Goal: Find specific page/section: Find specific page/section

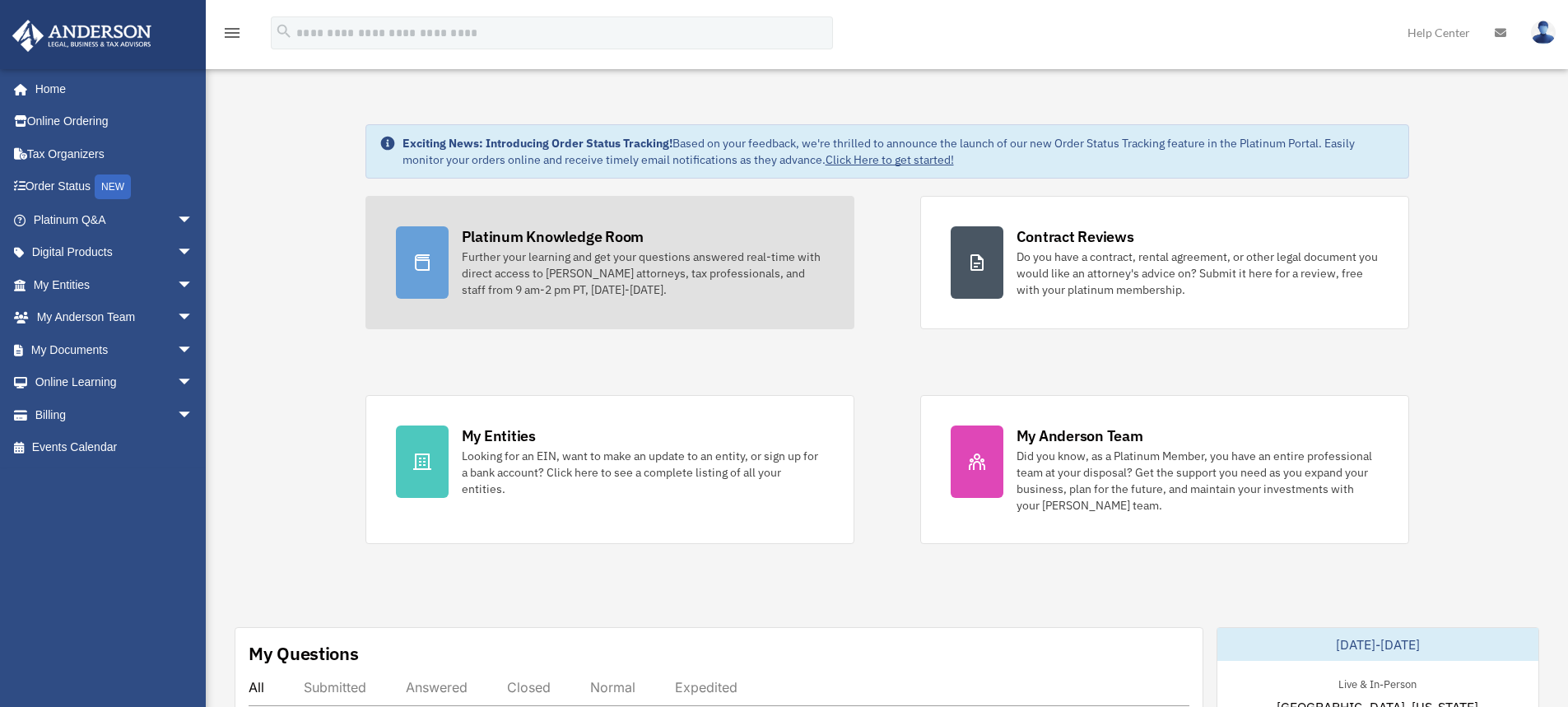
click at [454, 275] on link "Platinum Knowledge Room Further your learning and get your questions answered r…" at bounding box center [609, 262] width 489 height 133
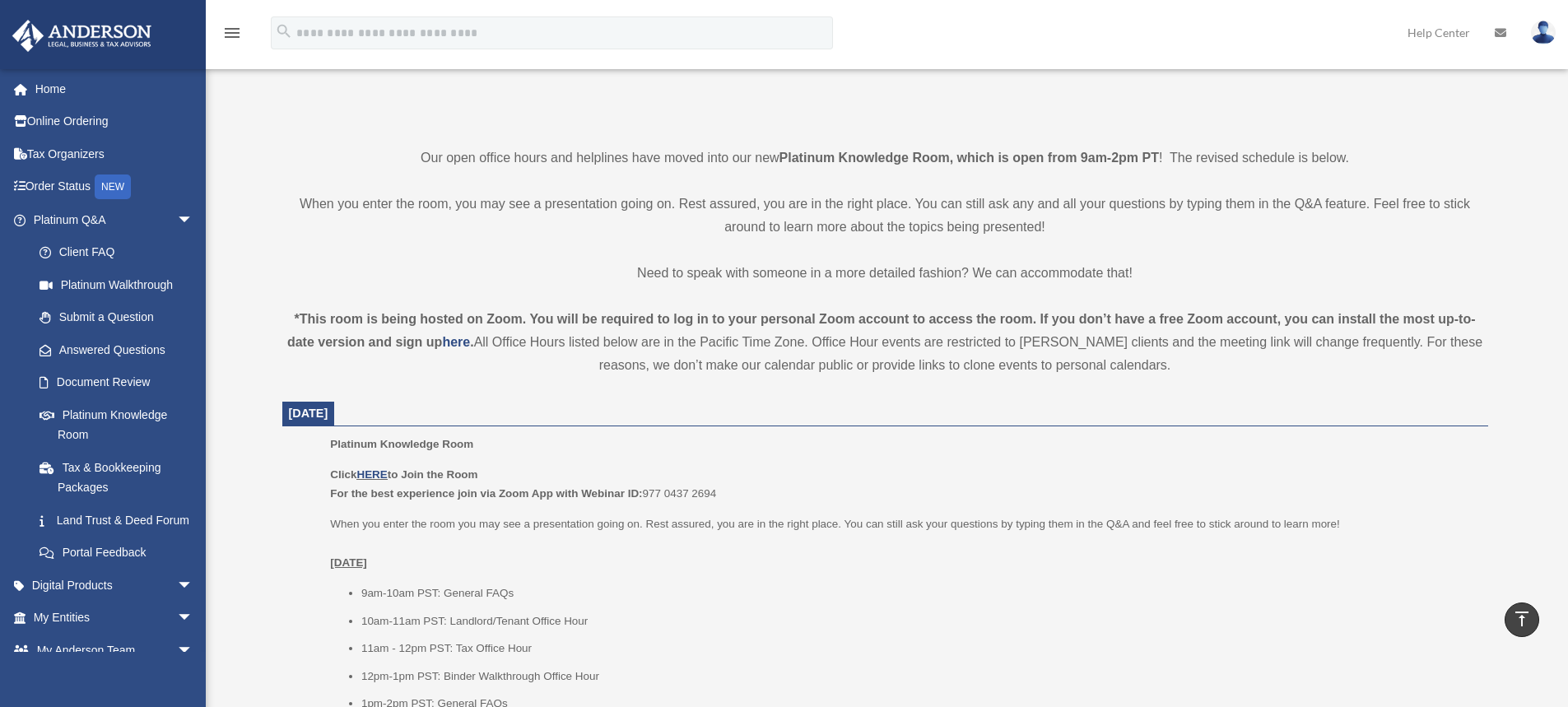
scroll to position [412, 0]
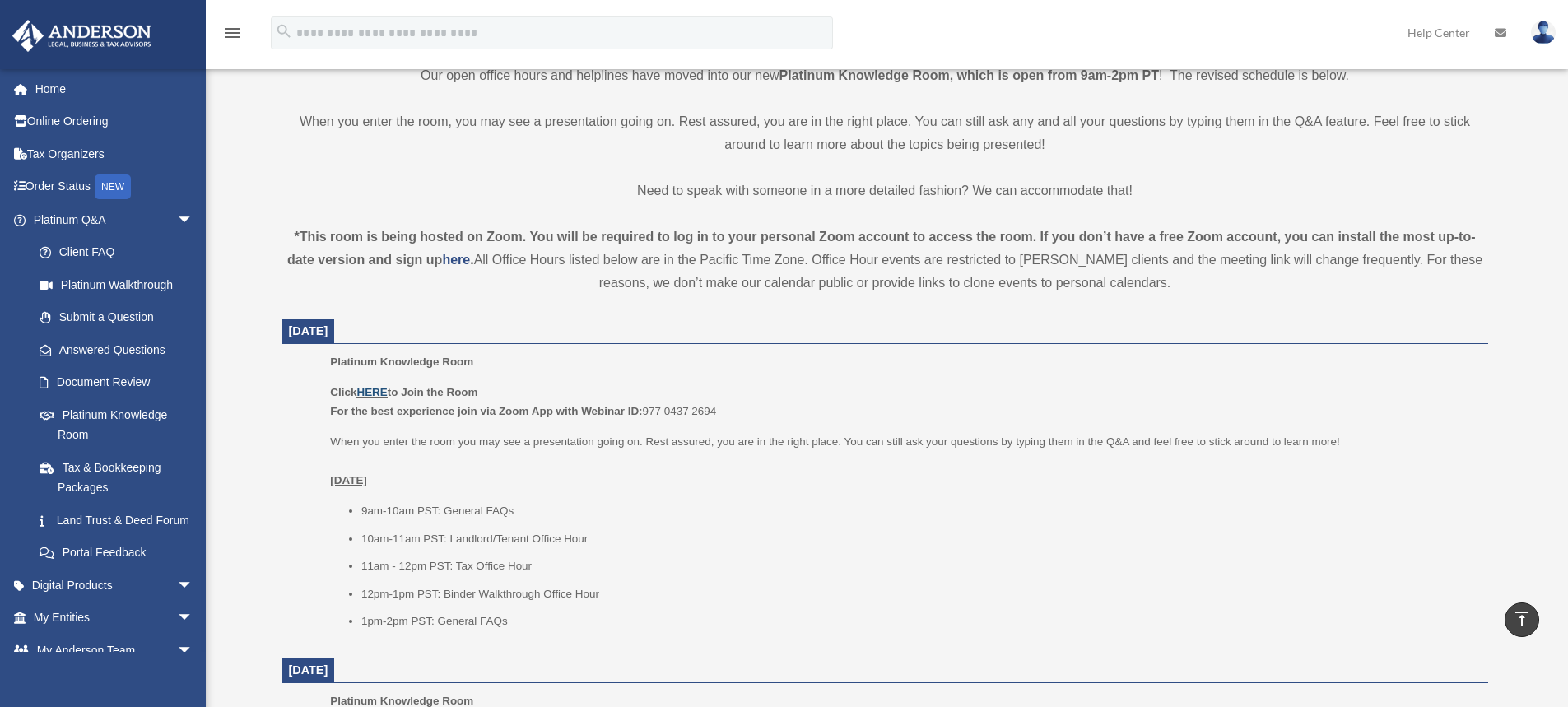
click at [374, 389] on link "HERE" at bounding box center [372, 392] width 31 height 13
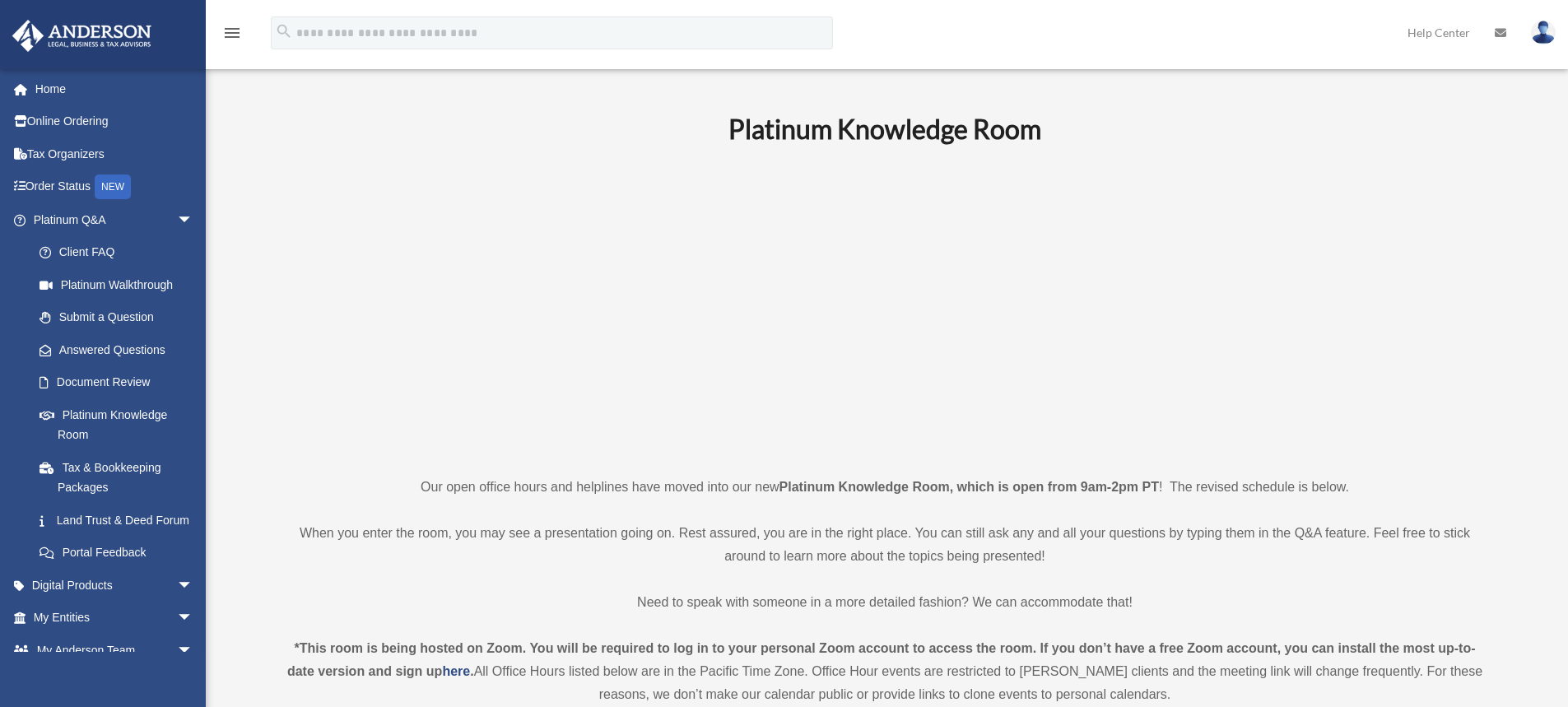
scroll to position [412, 0]
